Goal: Complete application form: Complete application form

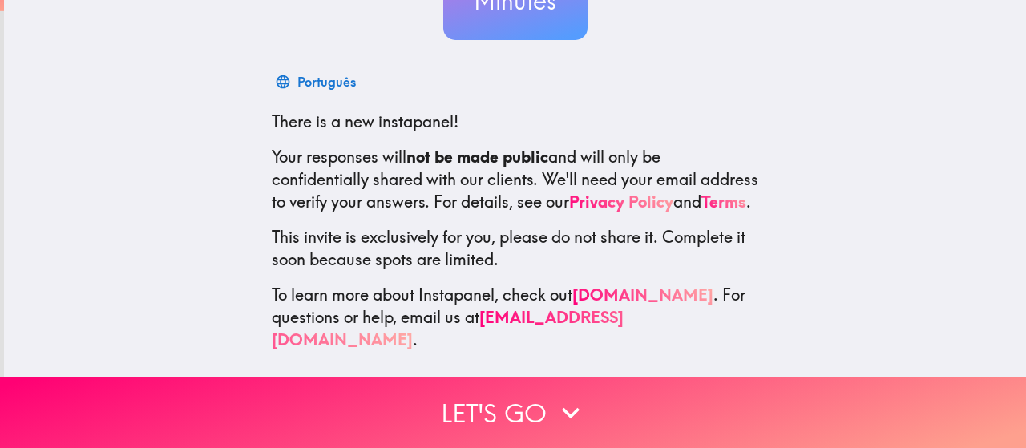
scroll to position [219, 0]
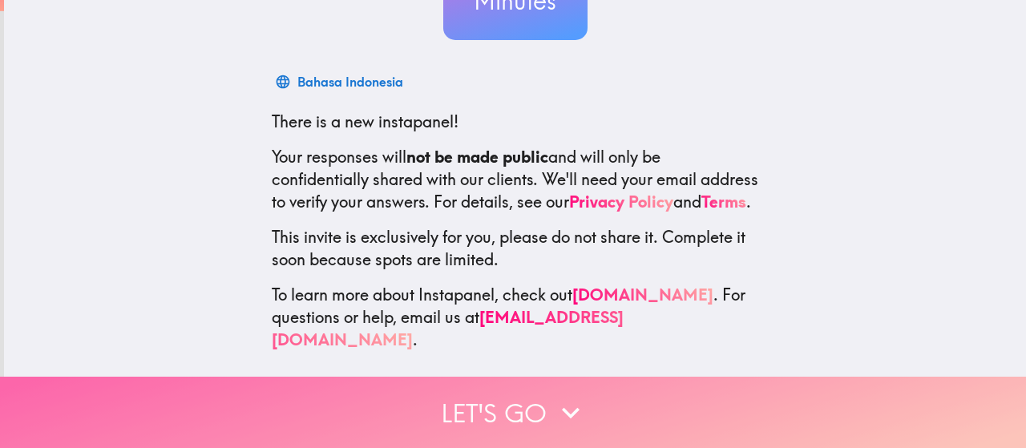
click at [566, 396] on icon "button" at bounding box center [570, 412] width 35 height 35
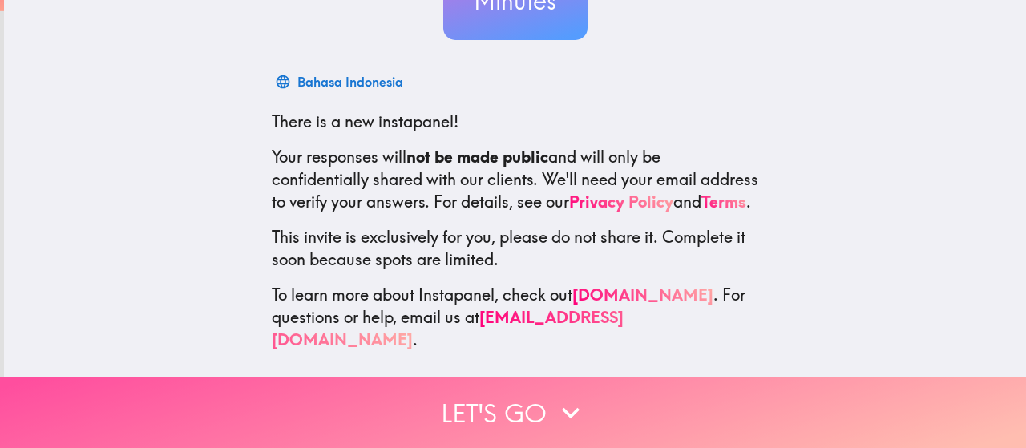
scroll to position [76, 0]
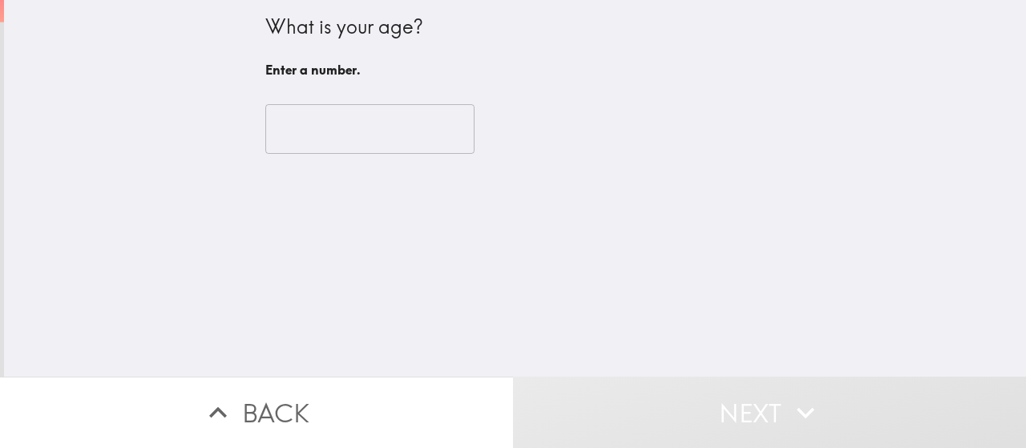
click at [345, 124] on input "number" at bounding box center [369, 129] width 209 height 50
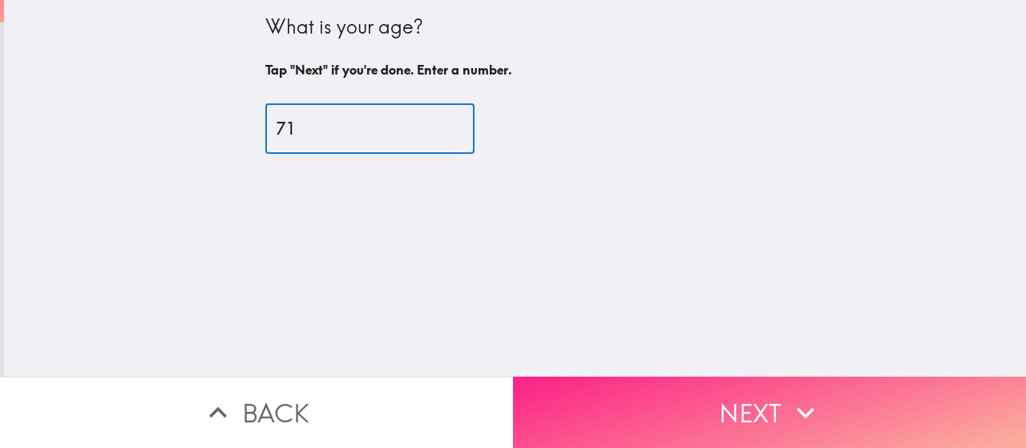
type input "71"
click at [921, 396] on button "Next" at bounding box center [769, 412] width 513 height 71
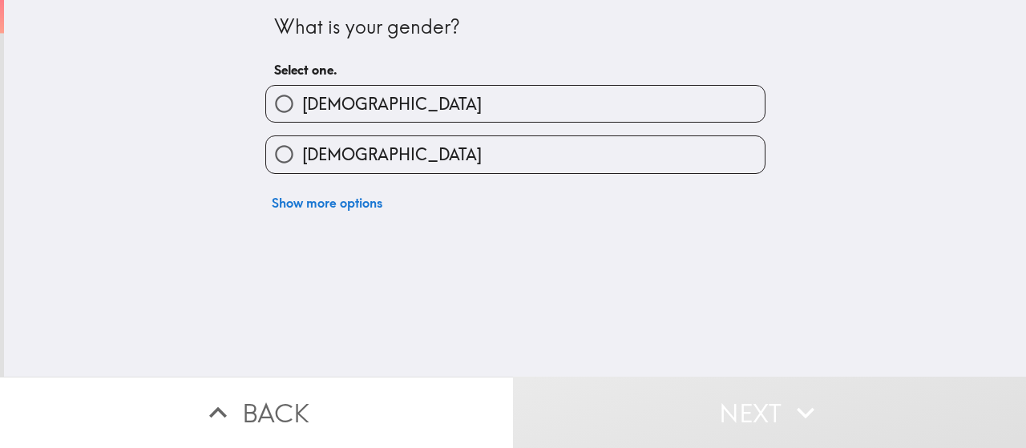
click at [660, 105] on label "[DEMOGRAPHIC_DATA]" at bounding box center [515, 104] width 498 height 36
click at [302, 105] on input "[DEMOGRAPHIC_DATA]" at bounding box center [284, 104] width 36 height 36
radio input "true"
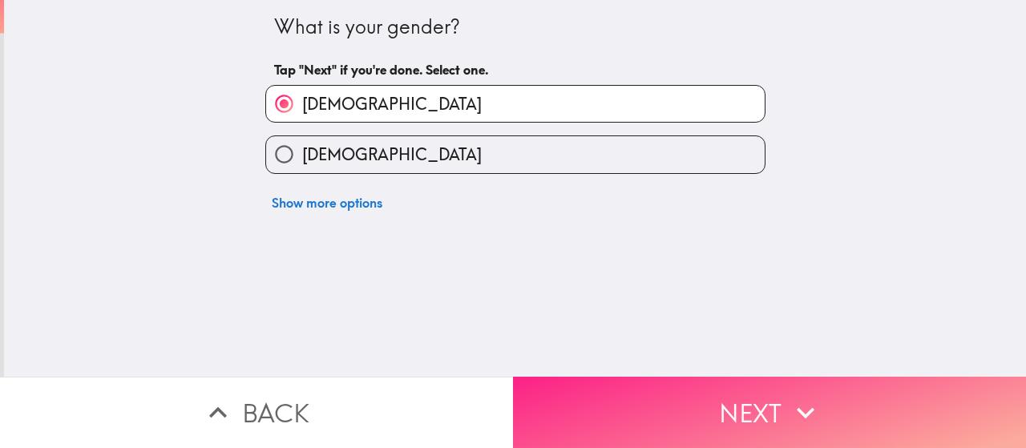
click at [841, 393] on button "Next" at bounding box center [769, 412] width 513 height 71
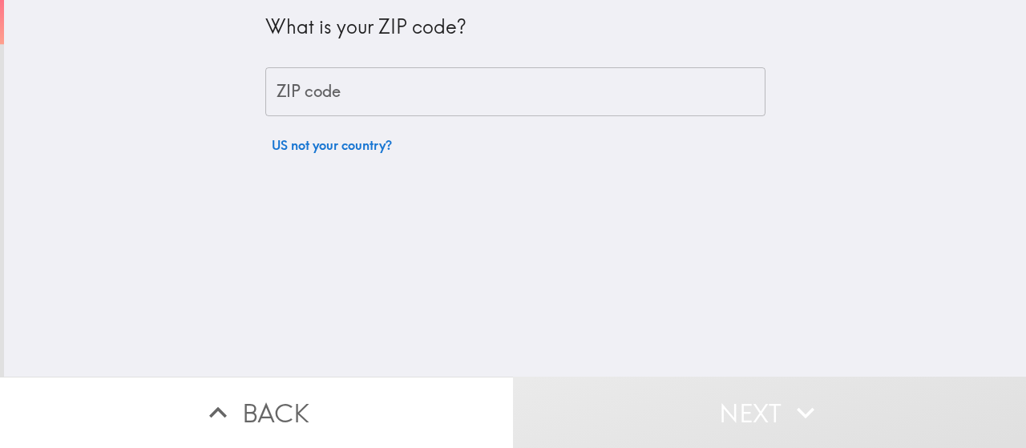
click at [577, 100] on input "ZIP code" at bounding box center [515, 92] width 500 height 50
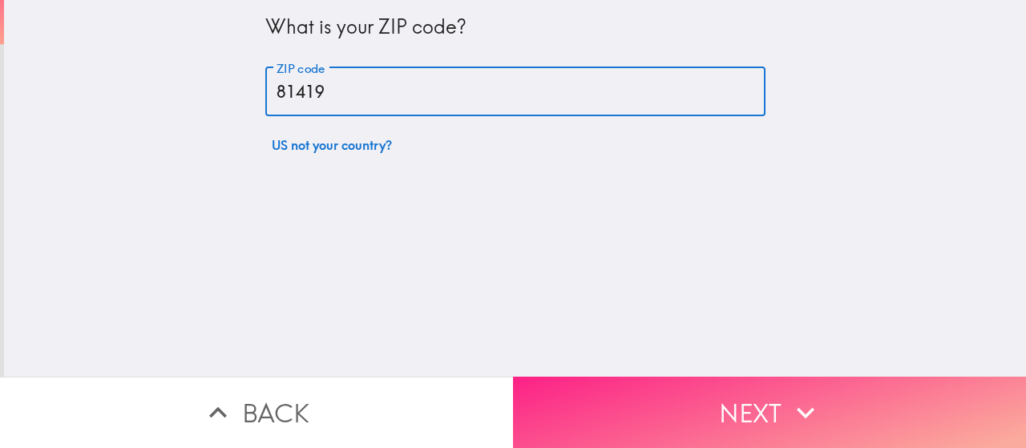
type input "81419"
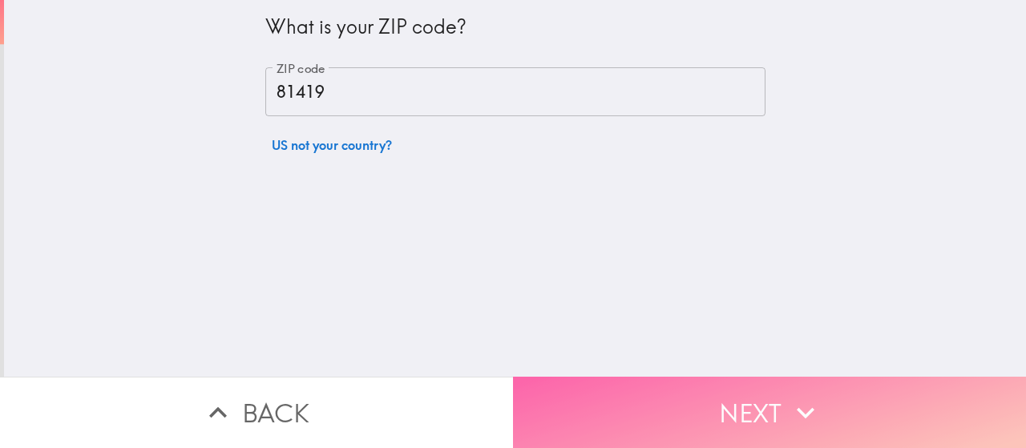
click at [761, 400] on button "Next" at bounding box center [769, 412] width 513 height 71
